Goal: Information Seeking & Learning: Understand process/instructions

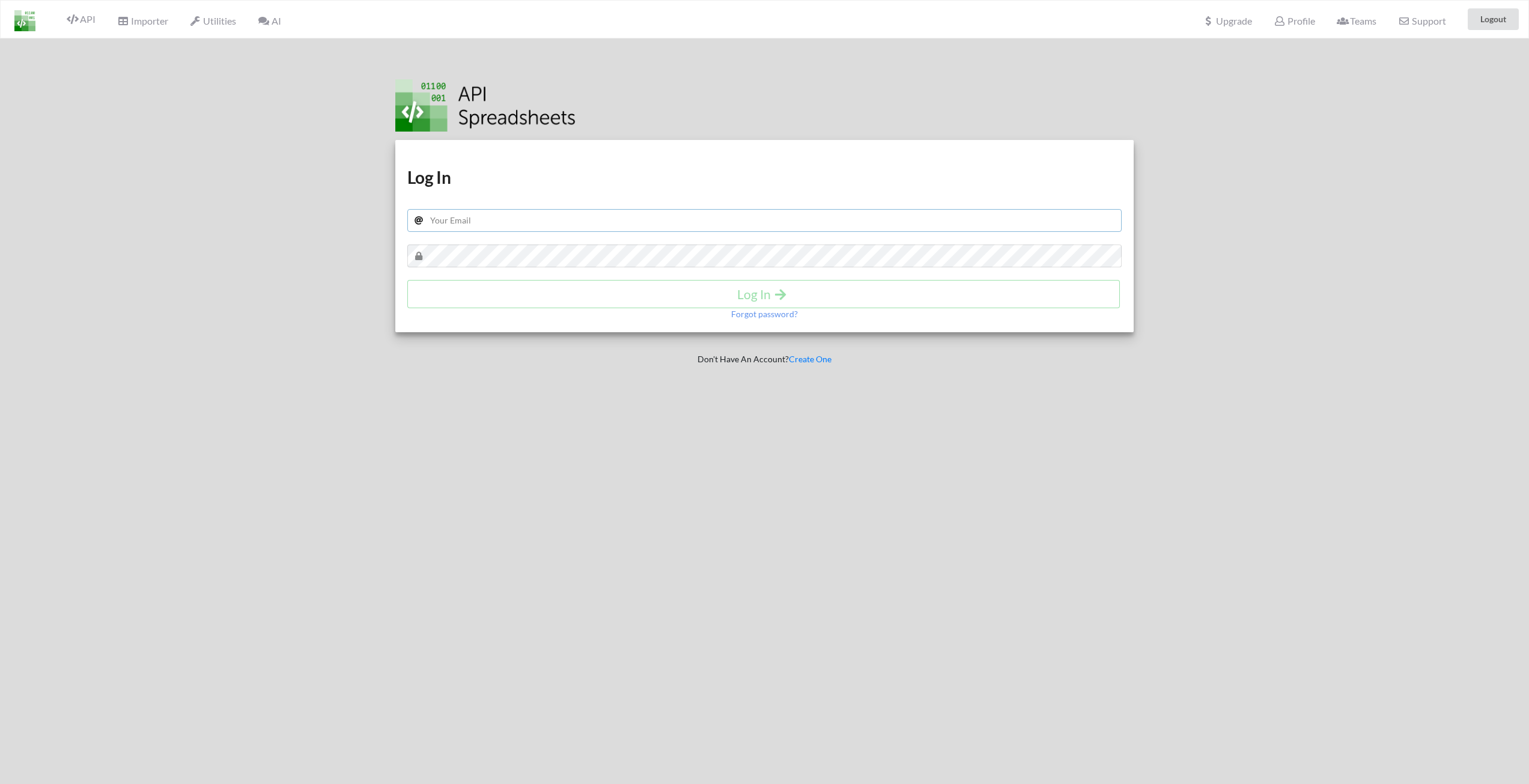
click at [452, 216] on input "text" at bounding box center [765, 220] width 715 height 23
type input "[PERSON_NAME][EMAIL_ADDRESS][PERSON_NAME][DOMAIN_NAME]"
click at [781, 291] on icon "submit" at bounding box center [781, 293] width 15 height 13
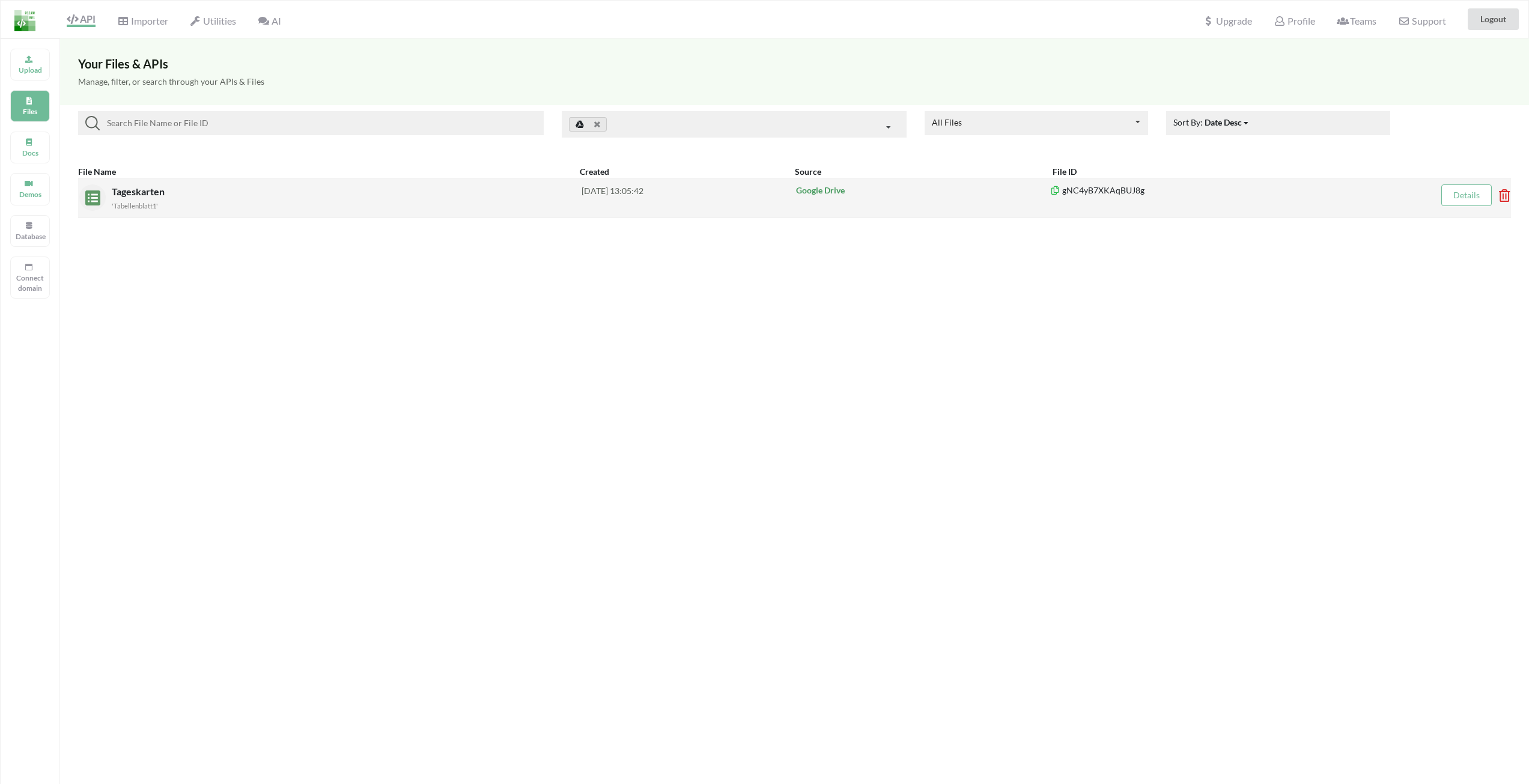
click at [991, 191] on p "Google Drive" at bounding box center [924, 190] width 255 height 12
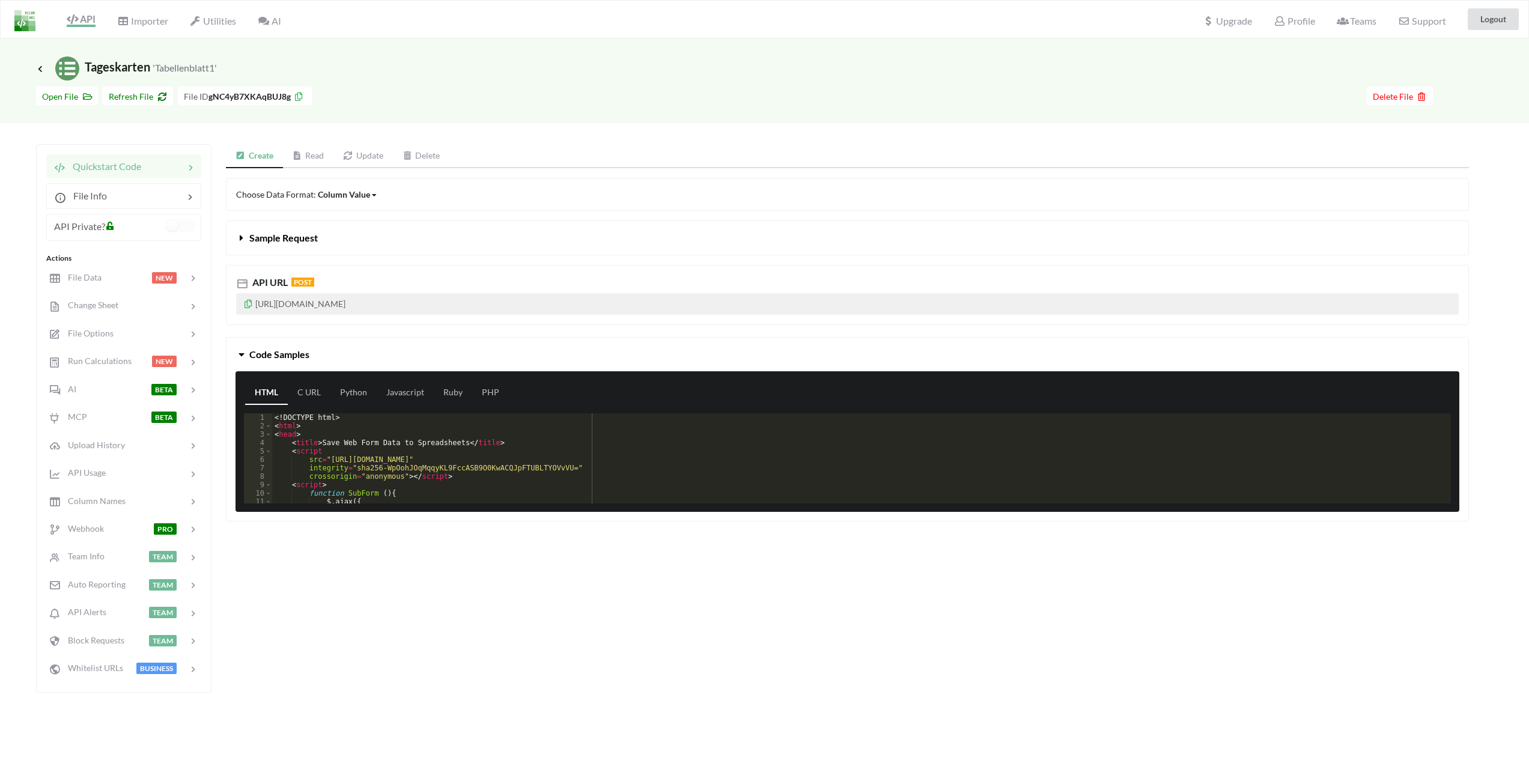
click at [372, 194] on icon at bounding box center [374, 194] width 5 height 7
click at [82, 328] on span "File Options" at bounding box center [86, 332] width 54 height 10
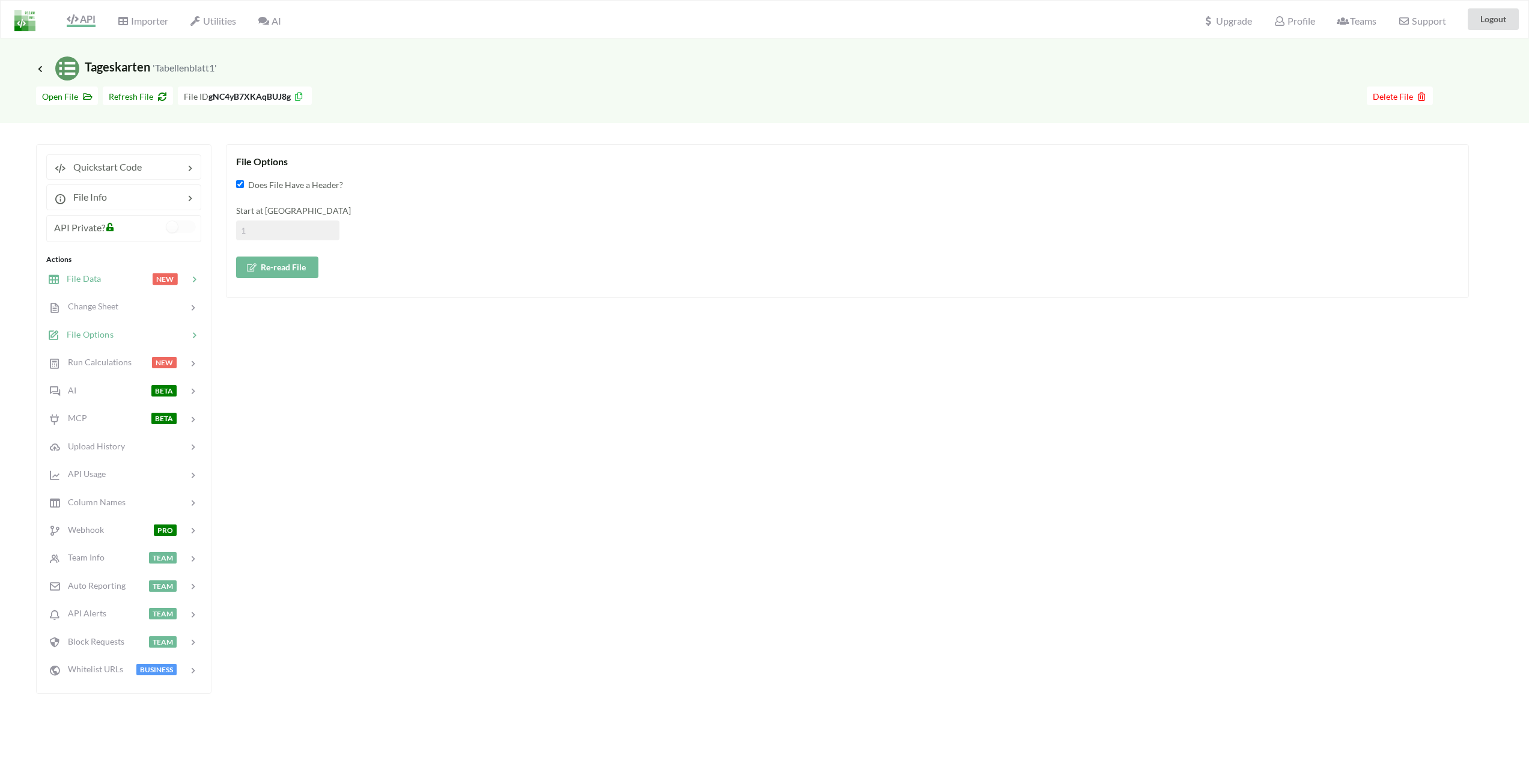
click at [93, 278] on span "File Data" at bounding box center [80, 278] width 42 height 10
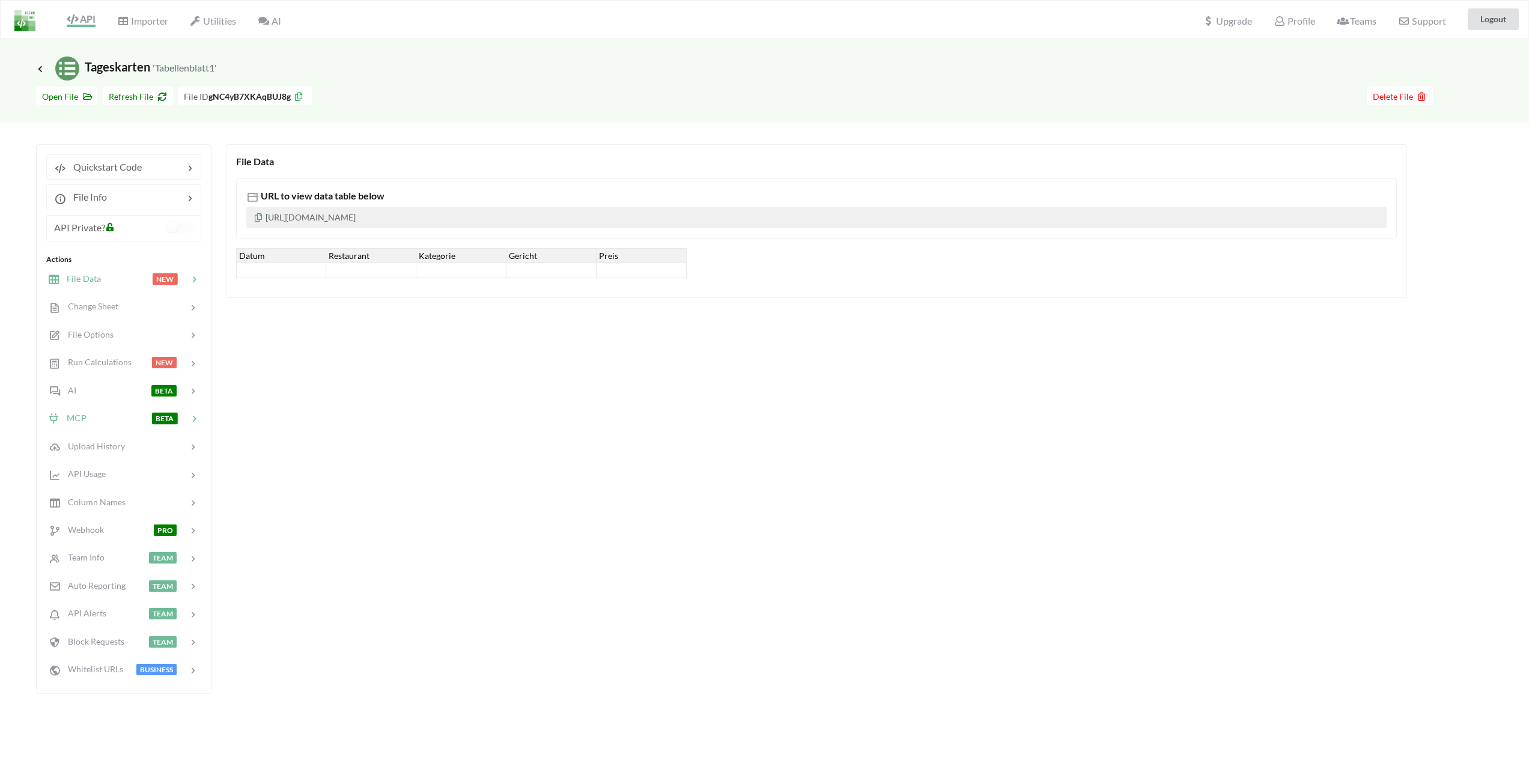
click at [96, 411] on div at bounding box center [119, 418] width 65 height 14
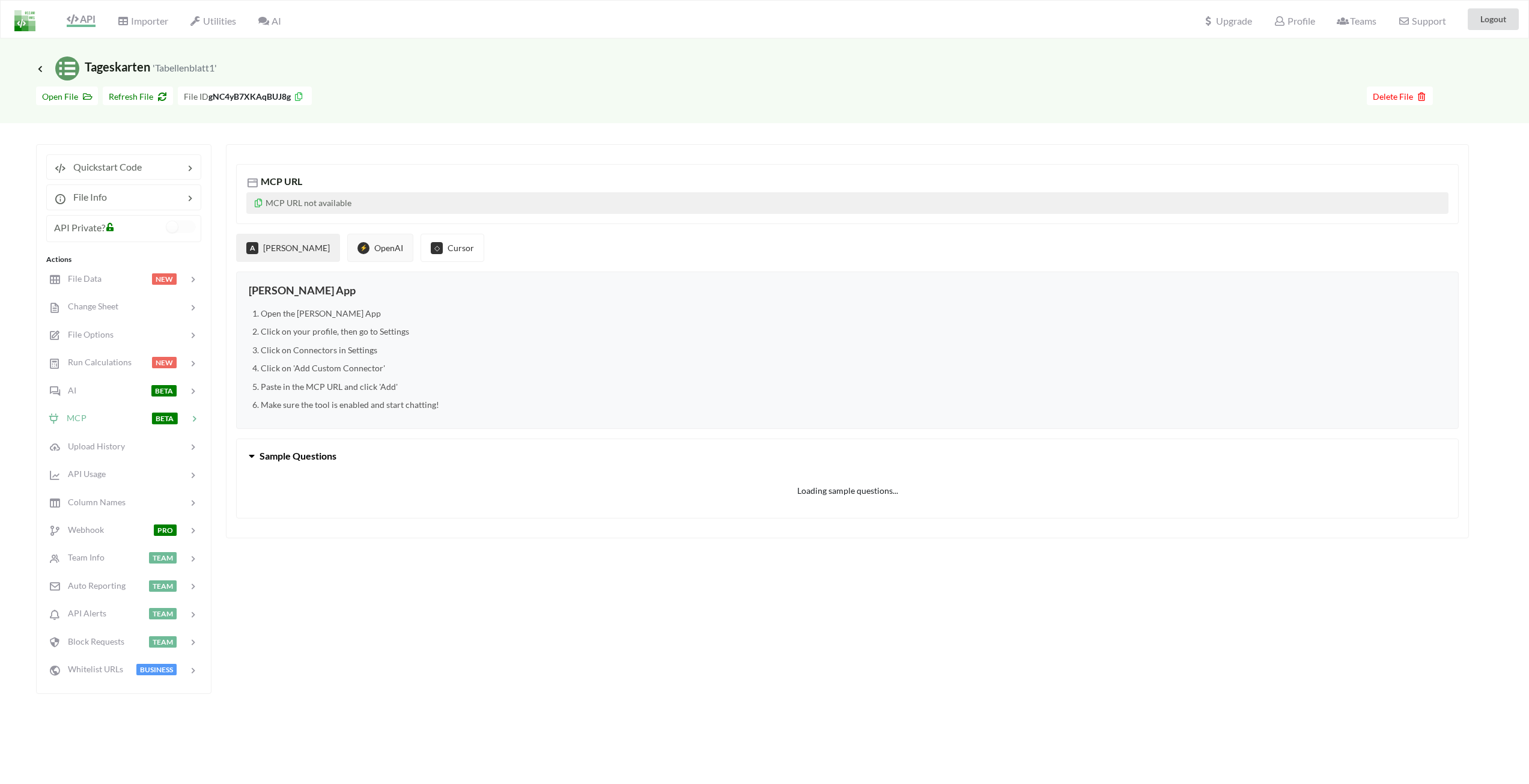
click at [348, 250] on button "⚡ OpenAI" at bounding box center [380, 247] width 66 height 28
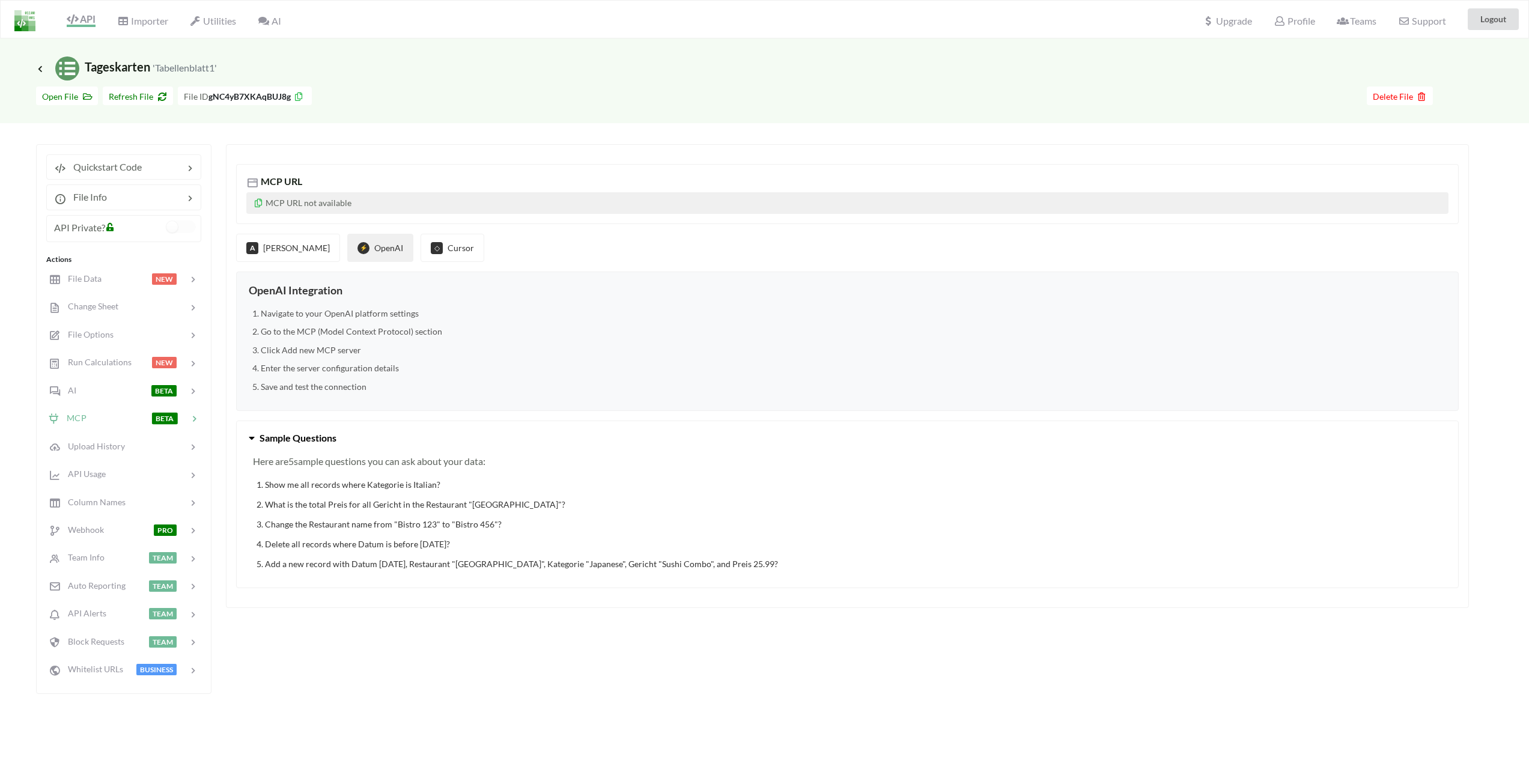
click at [353, 196] on p "MCP URL not available" at bounding box center [848, 203] width 1203 height 21
click at [96, 478] on span "API Usage" at bounding box center [82, 473] width 46 height 10
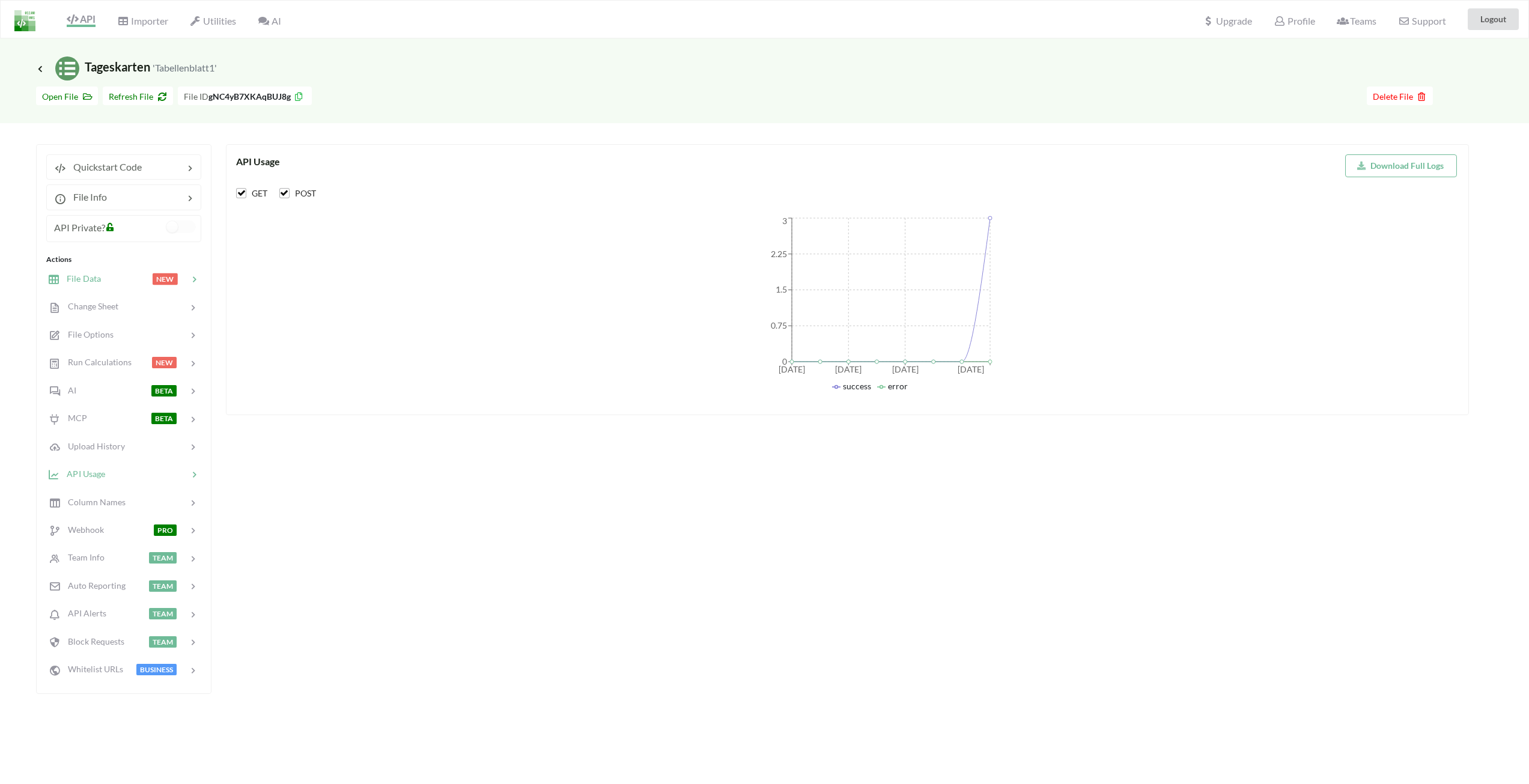
click at [88, 281] on span "File Data" at bounding box center [80, 278] width 42 height 10
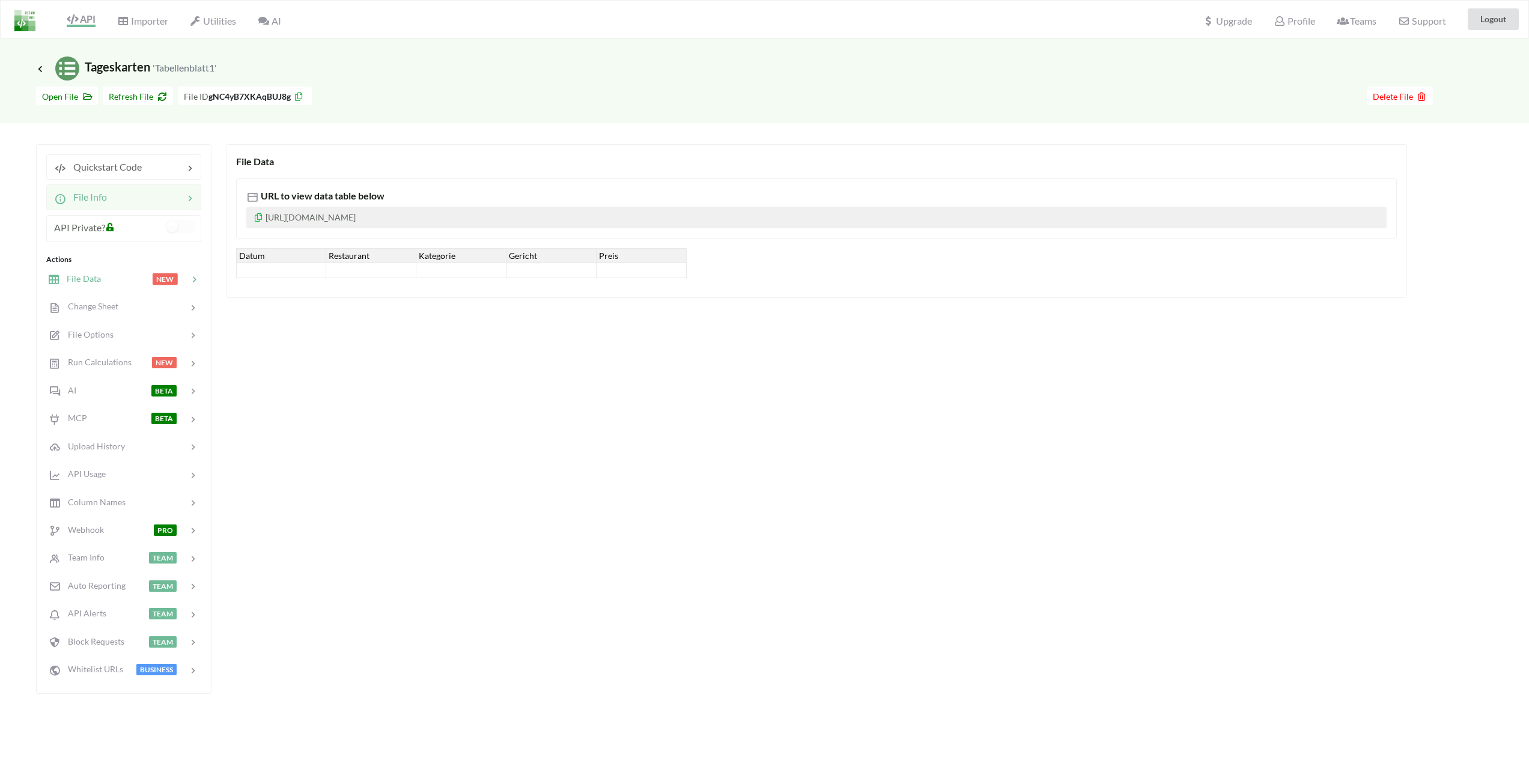
click at [93, 198] on span "File Info" at bounding box center [87, 197] width 41 height 11
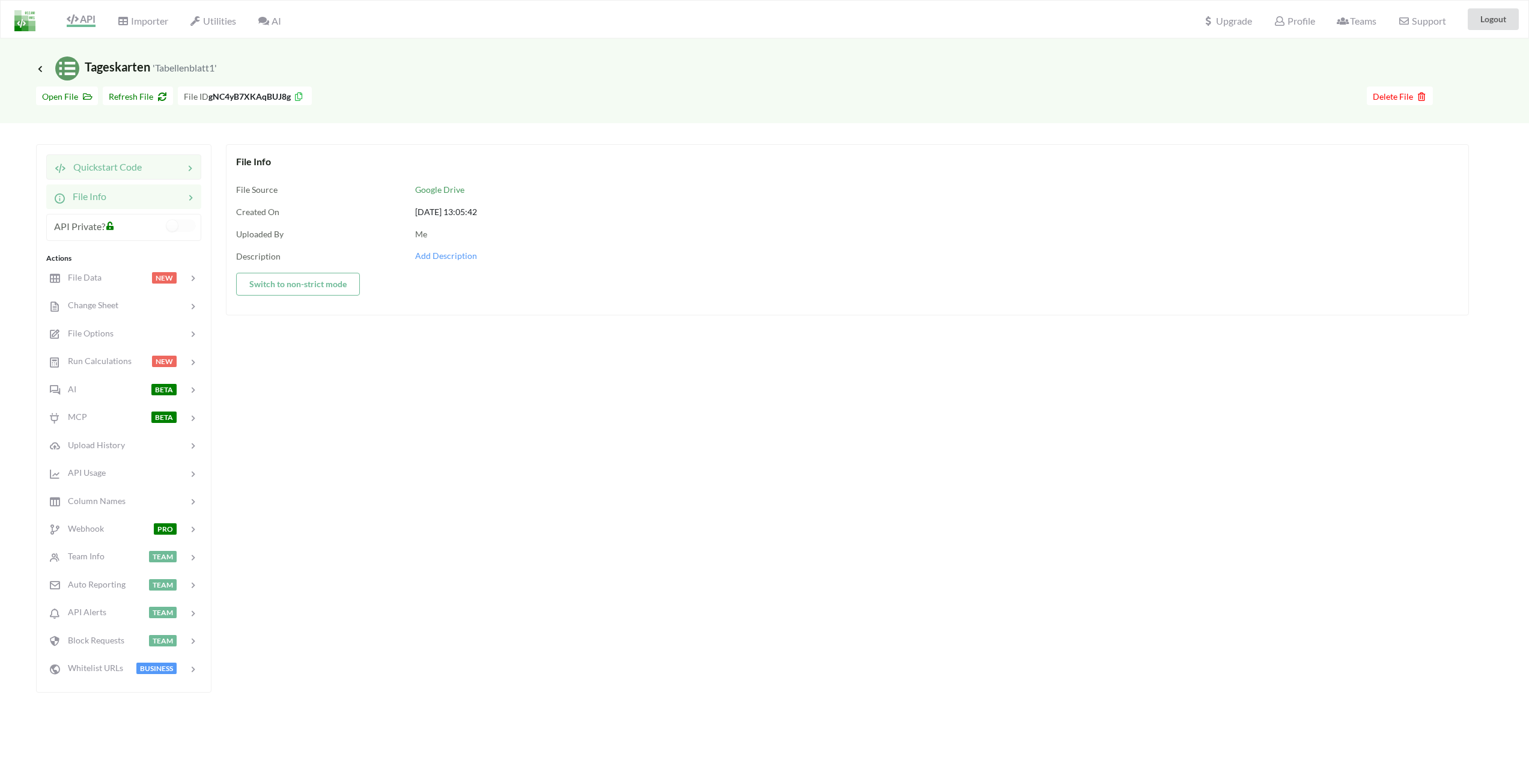
click at [108, 170] on span "Quickstart Code" at bounding box center [104, 166] width 76 height 11
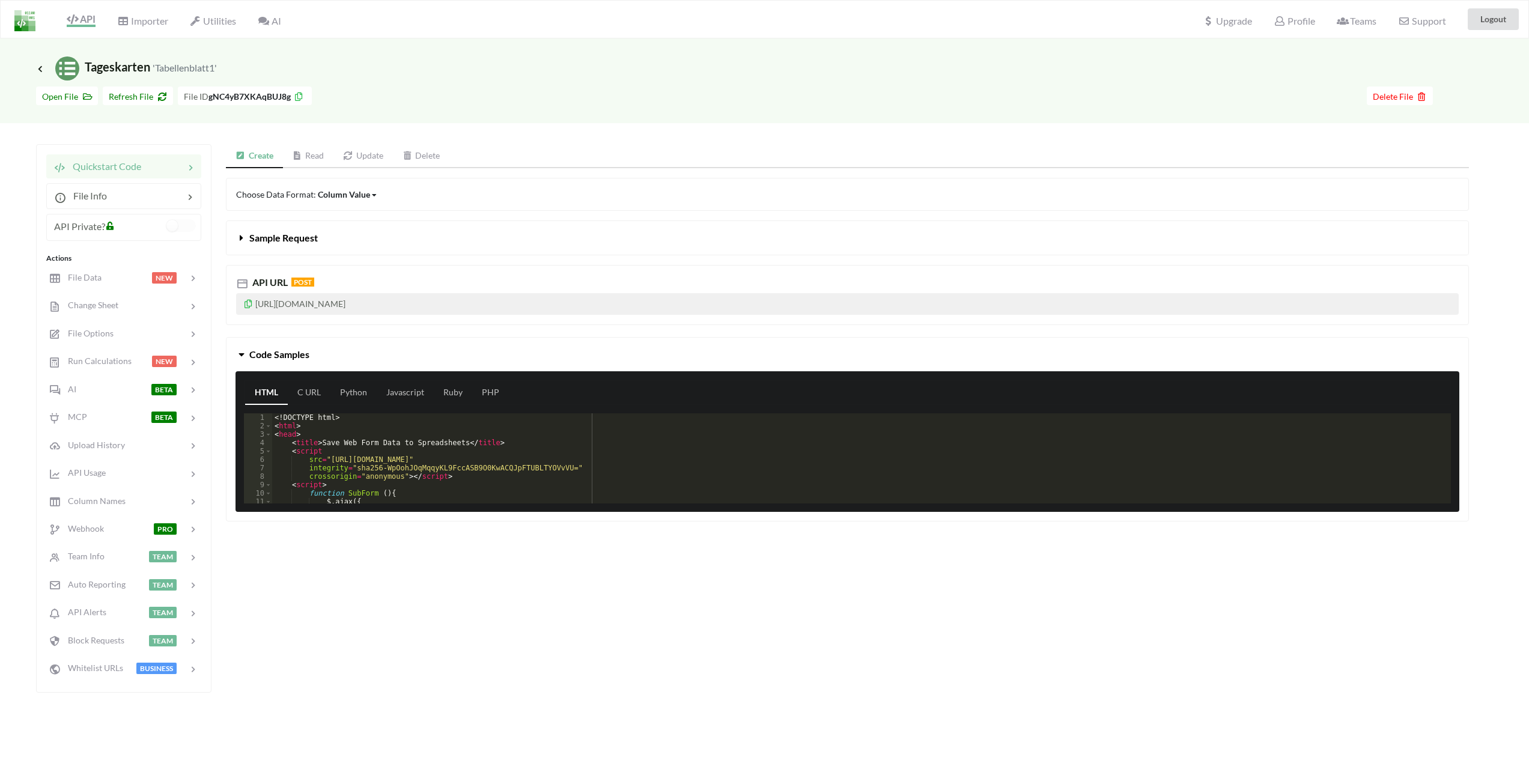
click at [253, 307] on p "[URL][DOMAIN_NAME]" at bounding box center [847, 304] width 1223 height 21
click at [250, 304] on icon at bounding box center [248, 302] width 10 height 8
click at [96, 228] on span "API Private?" at bounding box center [79, 225] width 51 height 11
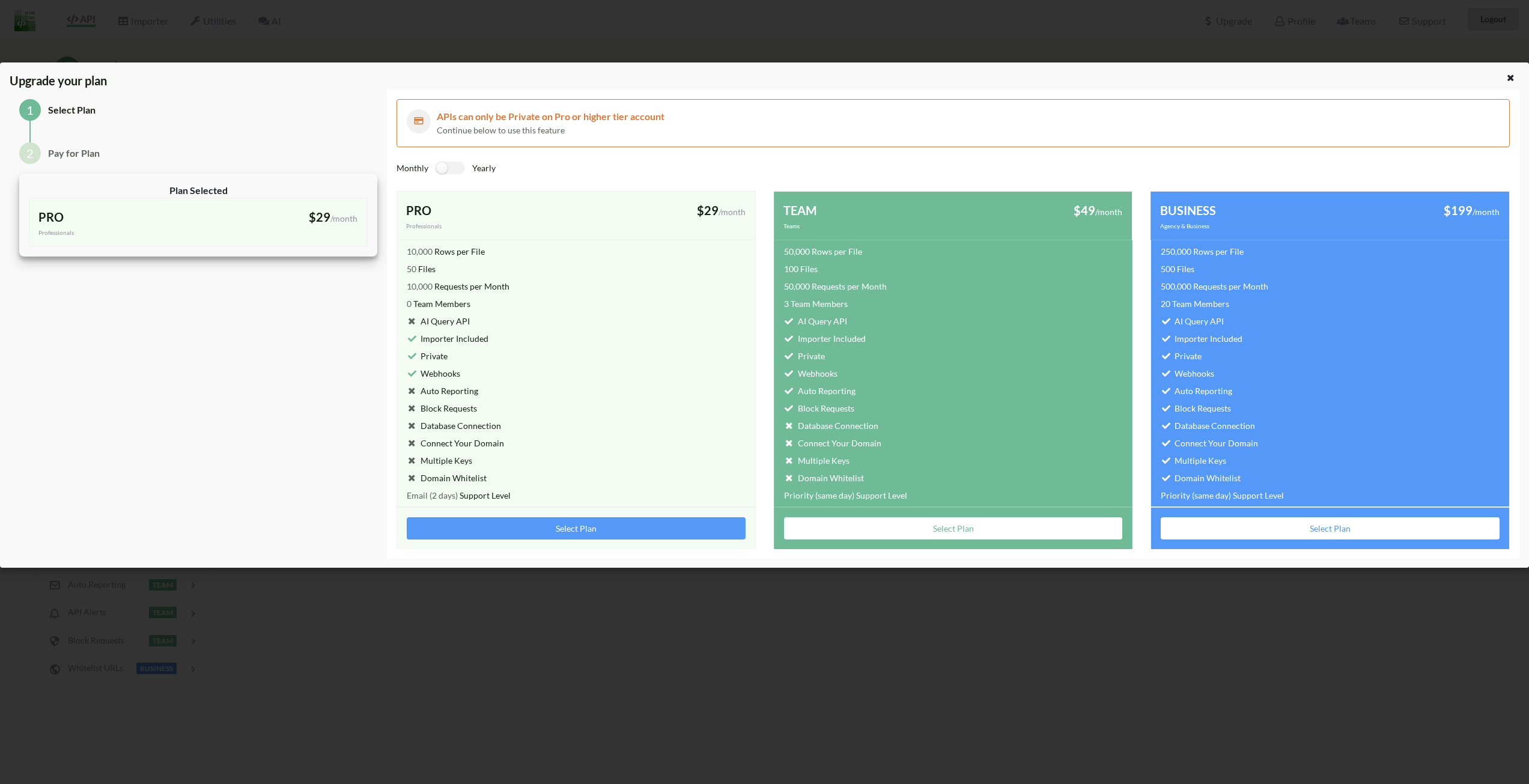
click at [345, 30] on div "Upgrade your plan 1 Select Plan 2 Pay for Plan Plan Selected PRO Professionals …" at bounding box center [764, 392] width 1529 height 784
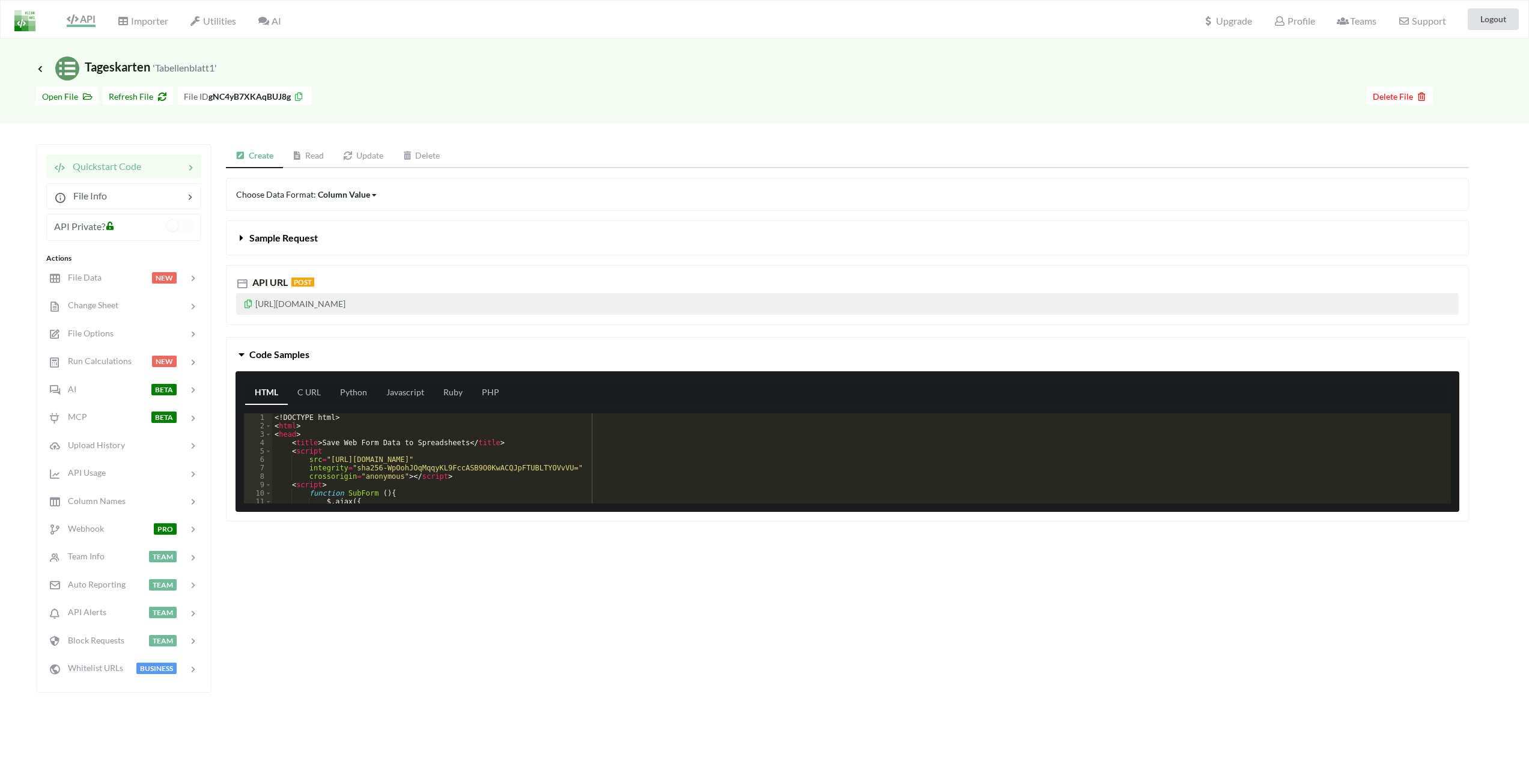
click at [108, 228] on icon at bounding box center [110, 224] width 10 height 8
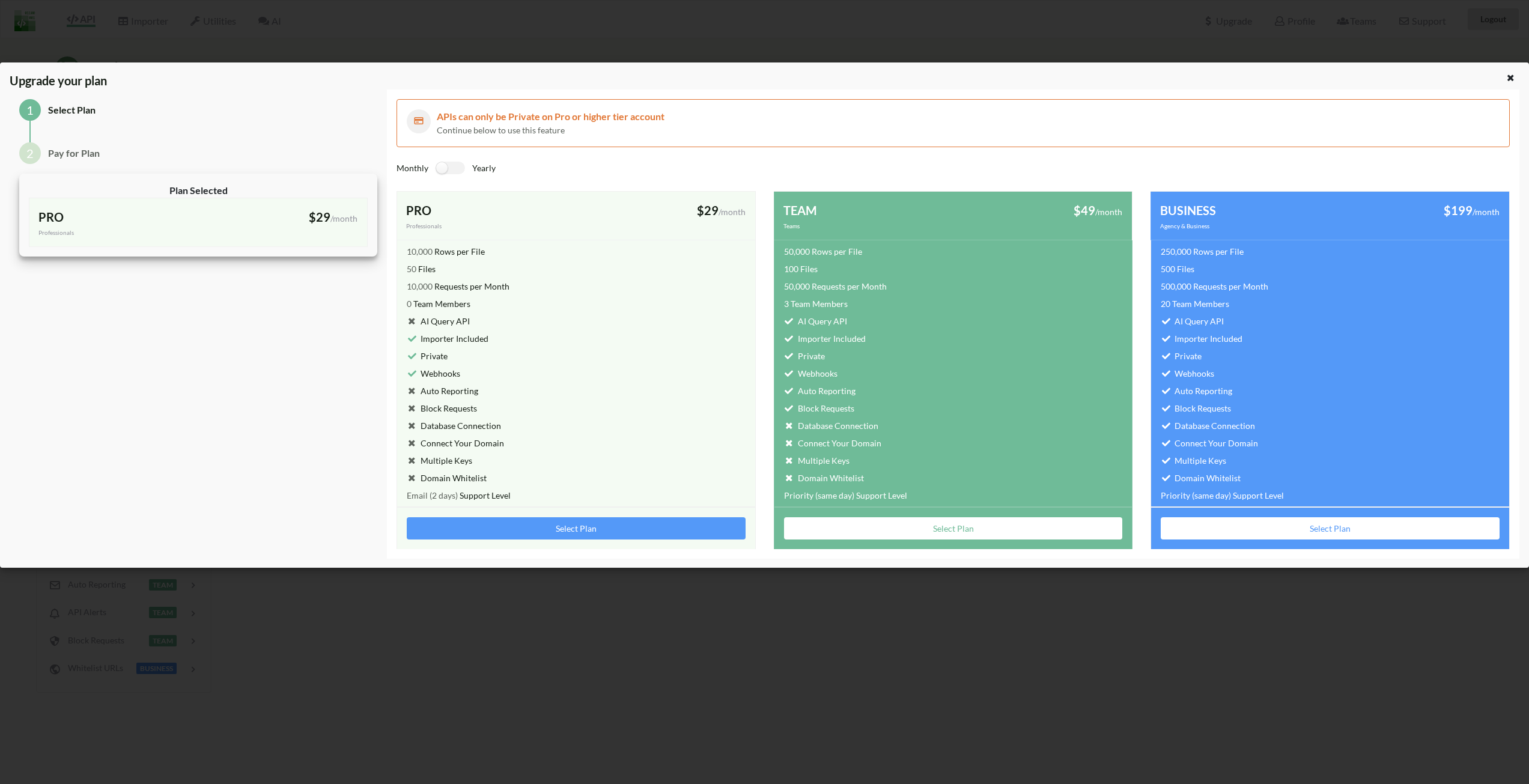
click at [212, 45] on div "Upgrade your plan 1 Select Plan 2 Pay for Plan Plan Selected PRO Professionals …" at bounding box center [764, 392] width 1529 height 784
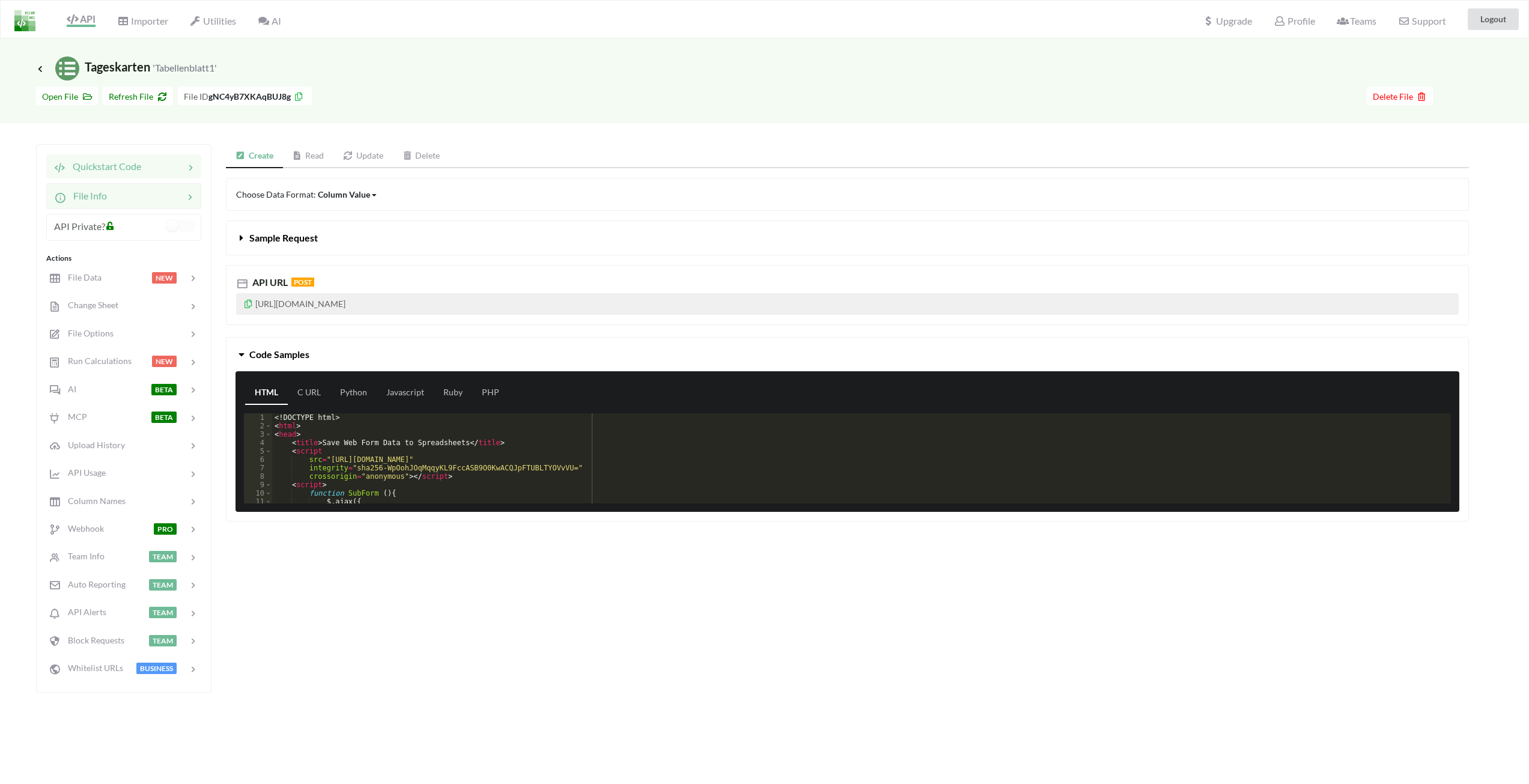
click at [96, 194] on span "File Info" at bounding box center [87, 195] width 41 height 11
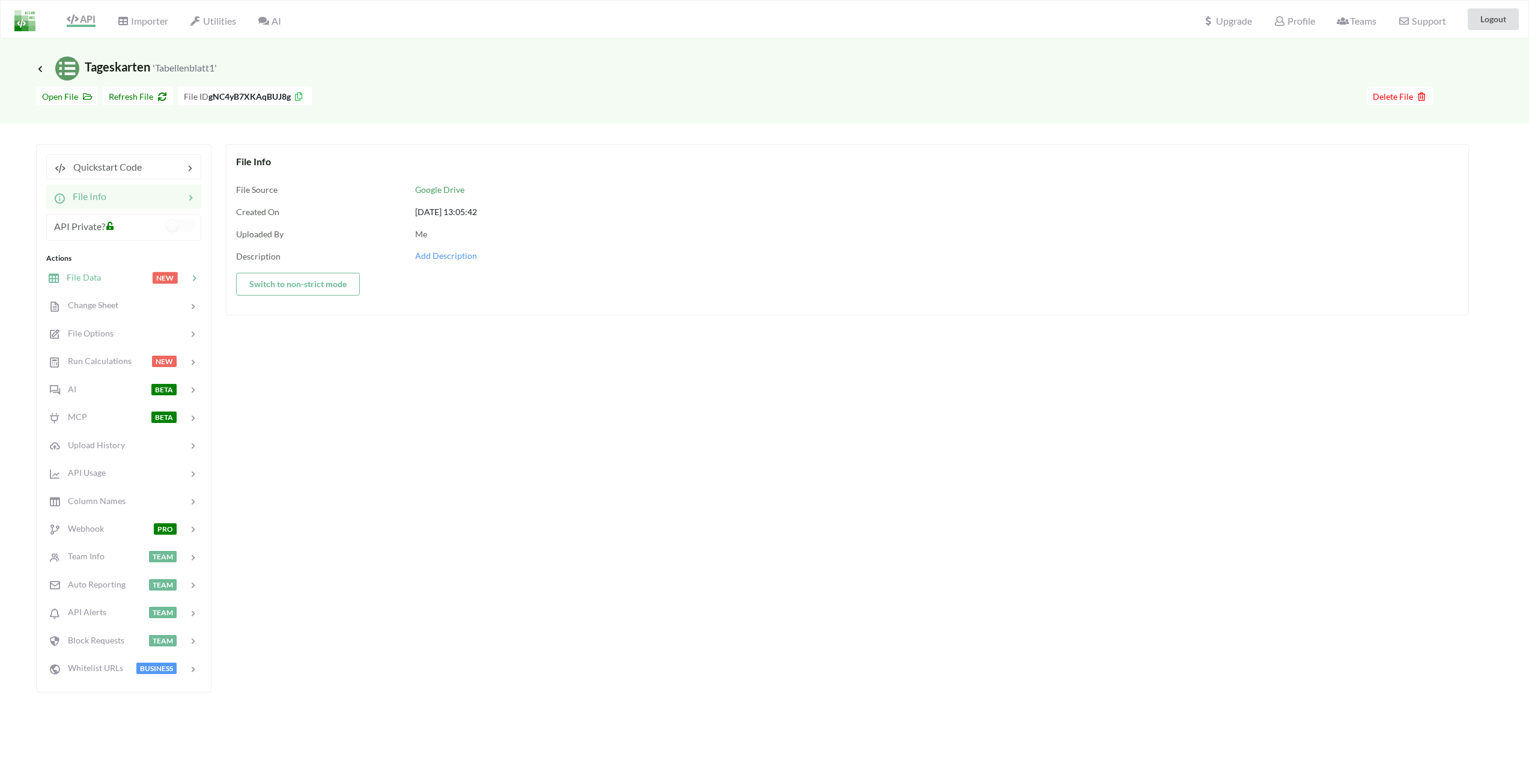
click at [90, 276] on span "File Data" at bounding box center [80, 277] width 42 height 10
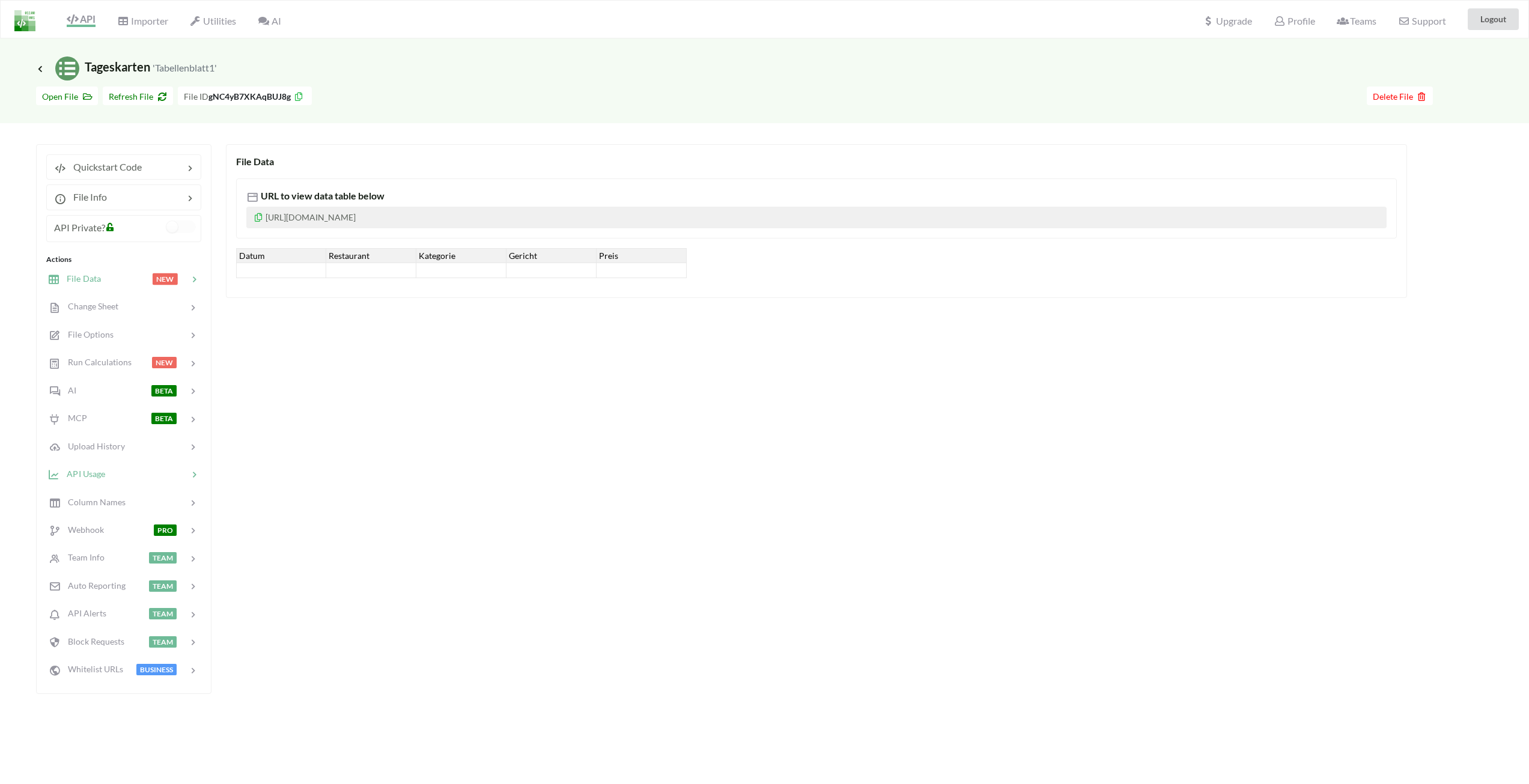
click at [91, 475] on span "API Usage" at bounding box center [82, 473] width 46 height 10
